Goal: Information Seeking & Learning: Check status

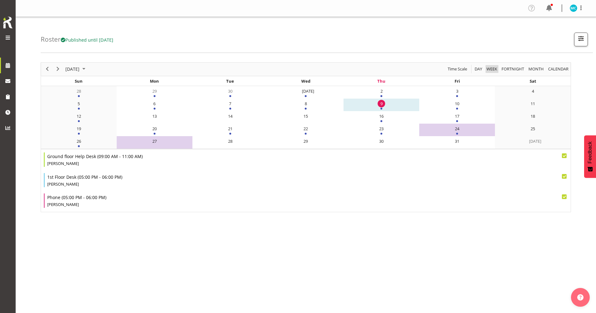
click at [180, 69] on span "Week" at bounding box center [492, 69] width 12 height 8
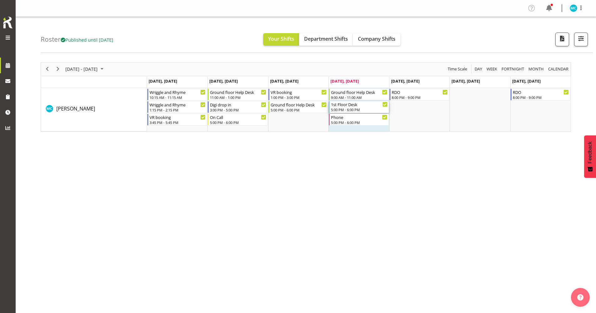
click at [180, 111] on div "5:00 PM - 6:00 PM" at bounding box center [359, 109] width 56 height 5
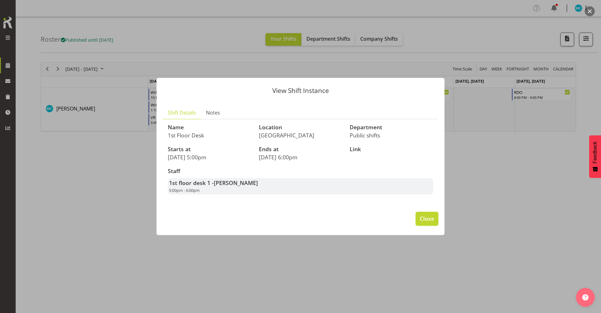
click at [180, 192] on span "Close" at bounding box center [426, 218] width 14 height 8
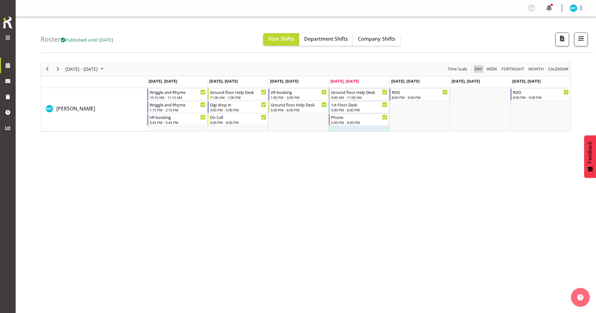
click at [180, 69] on span "Day" at bounding box center [478, 69] width 9 height 8
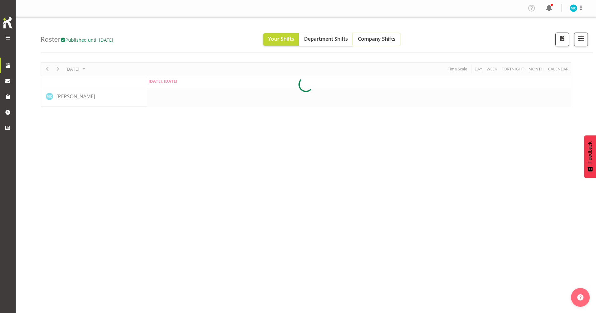
click at [180, 37] on span "Company Shifts" at bounding box center [377, 38] width 38 height 7
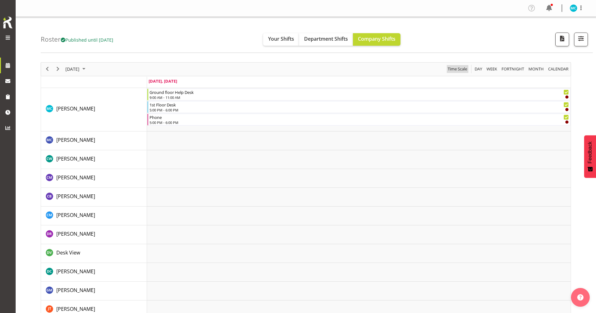
click at [180, 69] on span "Time Scale" at bounding box center [457, 69] width 21 height 8
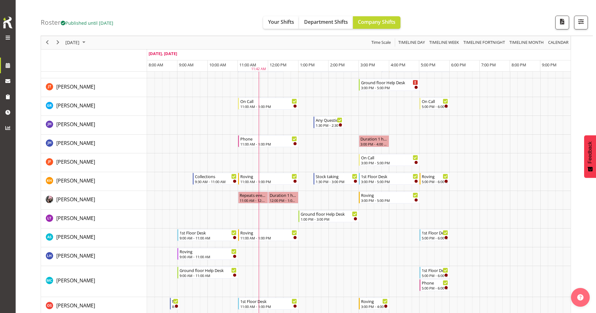
scroll to position [125, 0]
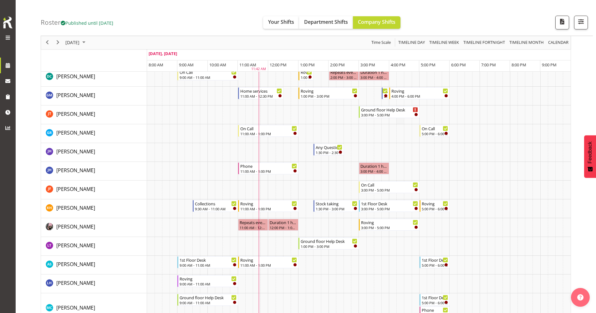
click at [180, 119] on td "Timeline Day of October 9, 2025" at bounding box center [400, 114] width 8 height 19
click at [180, 114] on div "3:00 PM - 5:00 PM" at bounding box center [389, 114] width 57 height 5
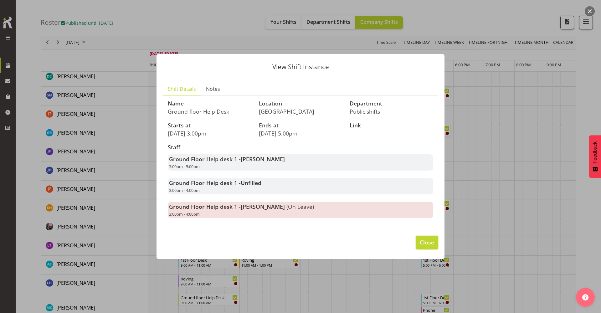
click at [180, 192] on span "Close" at bounding box center [426, 242] width 14 height 8
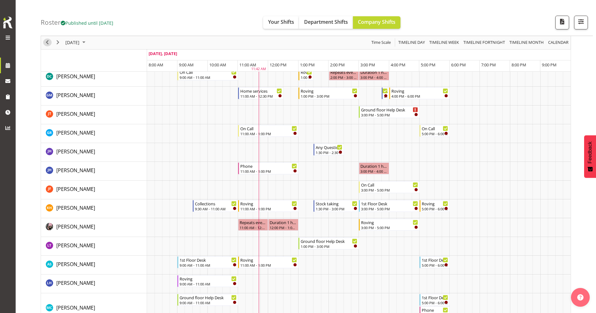
click at [49, 43] on span "Previous" at bounding box center [47, 43] width 8 height 8
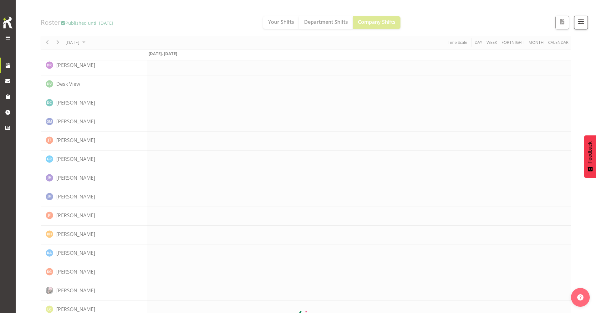
scroll to position [0, 0]
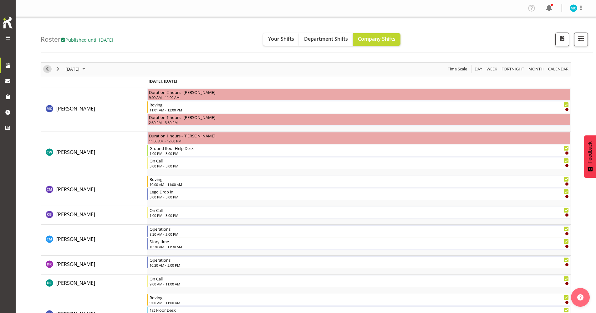
click at [48, 70] on span "Previous" at bounding box center [47, 69] width 8 height 8
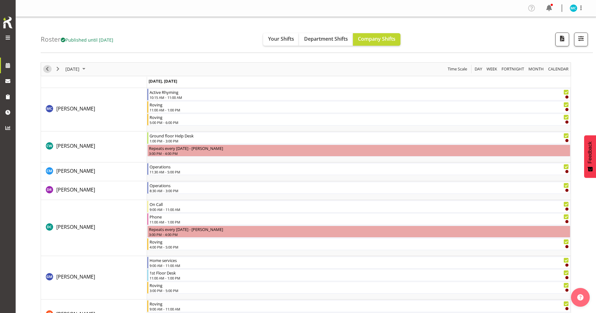
click at [45, 69] on span "Previous" at bounding box center [47, 69] width 8 height 8
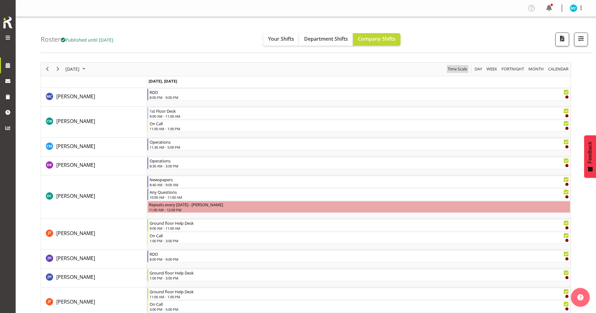
click at [180, 69] on span "Time Scale" at bounding box center [457, 69] width 21 height 8
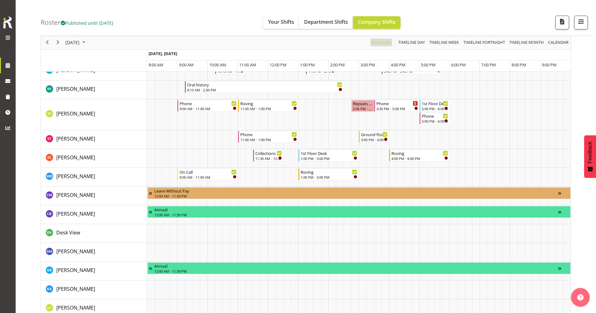
scroll to position [219, 0]
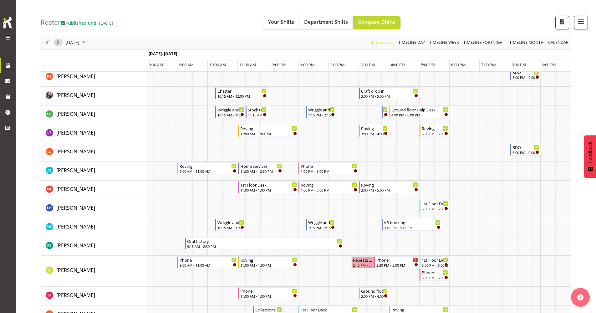
click at [57, 42] on span "Next" at bounding box center [58, 43] width 8 height 8
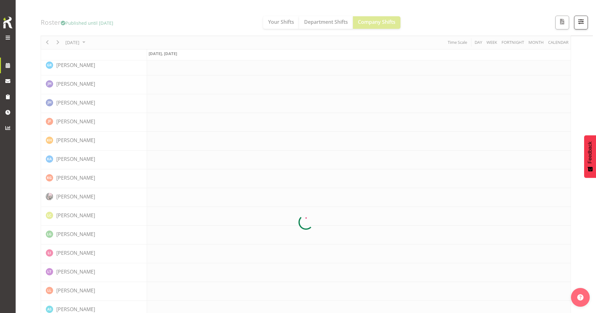
scroll to position [0, 0]
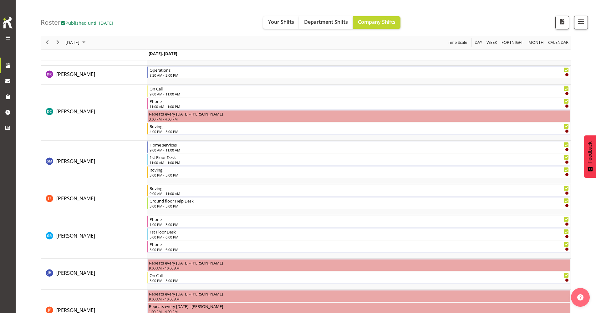
scroll to position [94, 0]
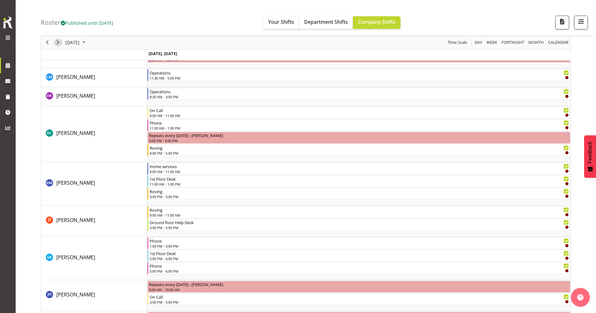
click at [55, 39] on span "Next" at bounding box center [58, 43] width 8 height 8
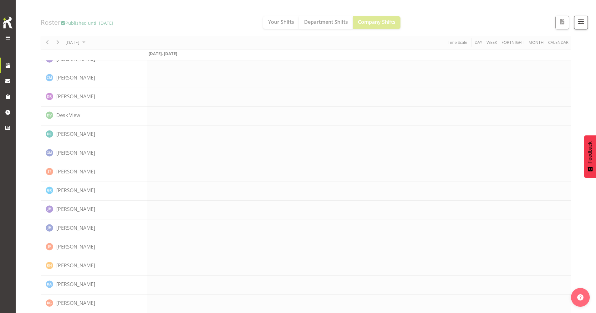
scroll to position [0, 0]
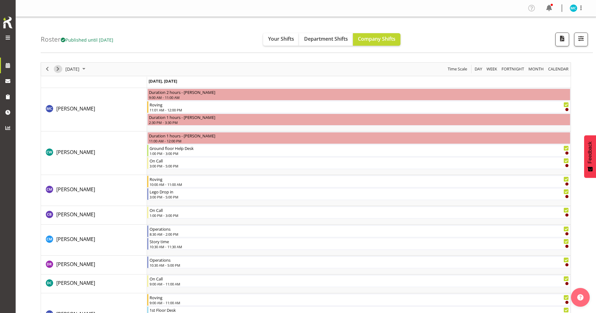
click at [56, 68] on span "Next" at bounding box center [58, 69] width 8 height 8
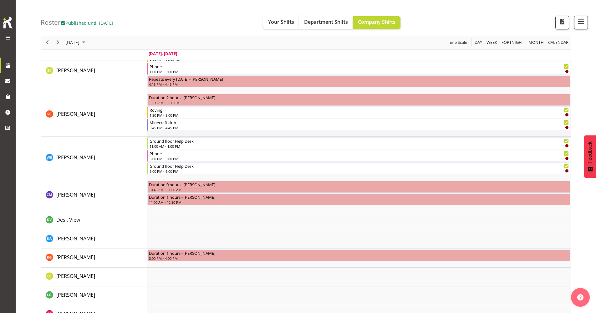
scroll to position [613, 0]
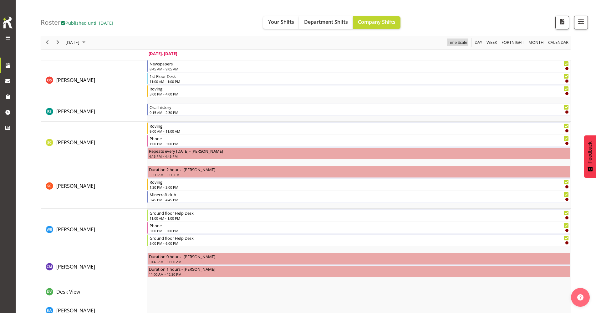
click at [180, 41] on span "Time Scale" at bounding box center [457, 43] width 21 height 8
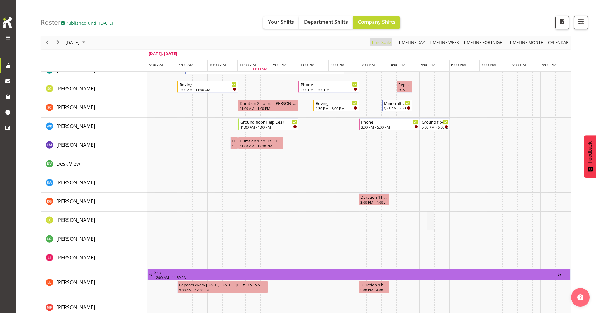
scroll to position [469, 0]
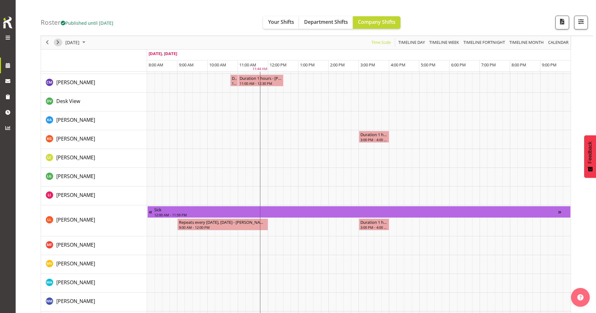
click at [57, 42] on span "Next" at bounding box center [58, 43] width 8 height 8
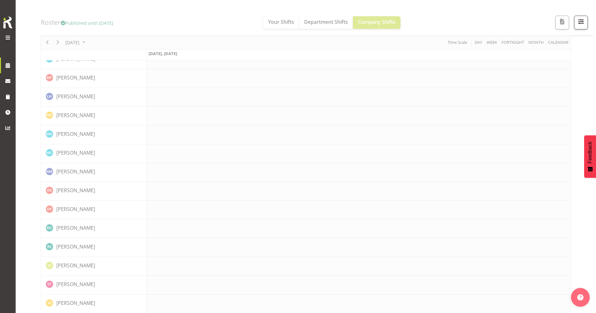
scroll to position [0, 0]
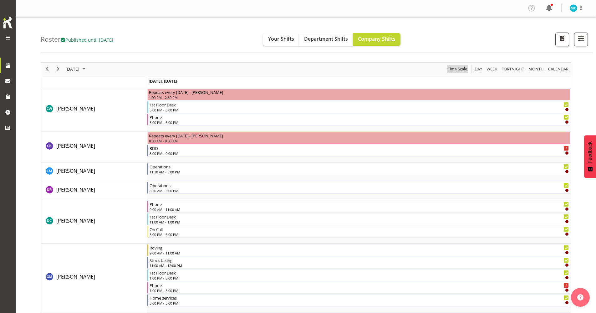
click at [180, 70] on span "Time Scale" at bounding box center [457, 69] width 21 height 8
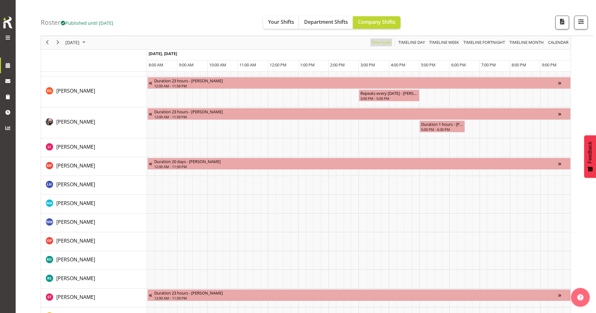
scroll to position [626, 0]
